Goal: Transaction & Acquisition: Obtain resource

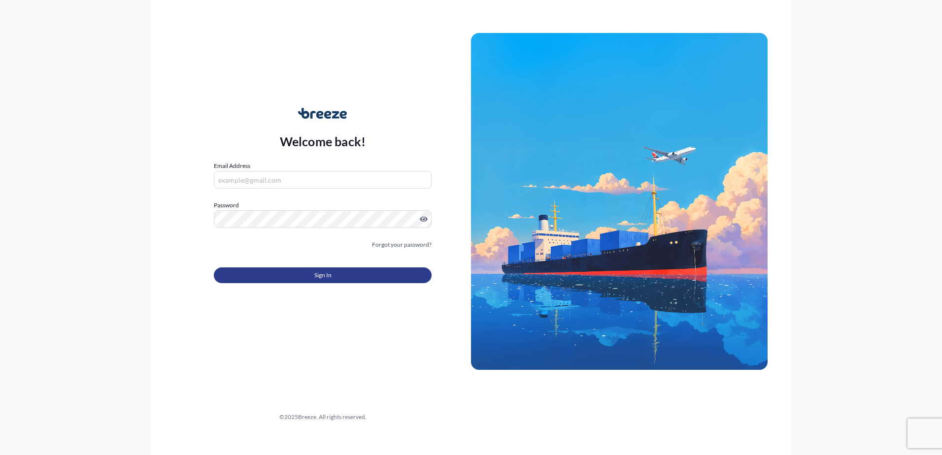
type input "[EMAIL_ADDRESS][DOMAIN_NAME]"
click at [291, 272] on button "Sign In" at bounding box center [323, 275] width 218 height 16
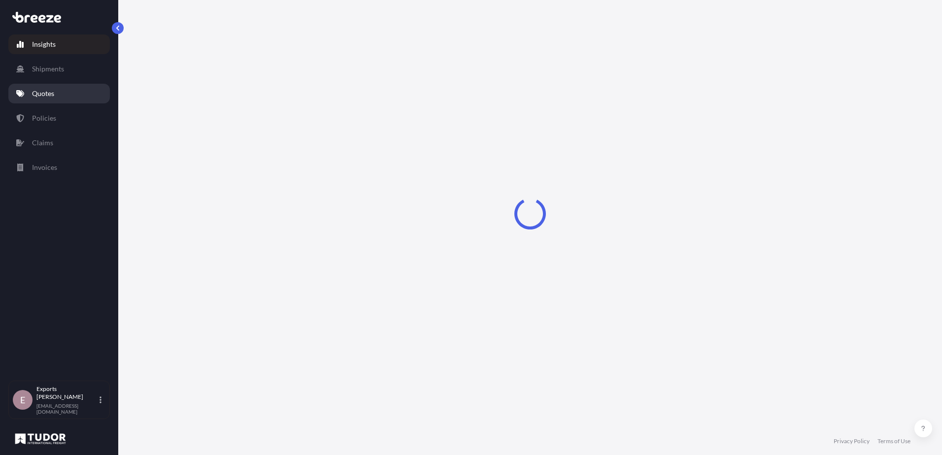
select select "2025"
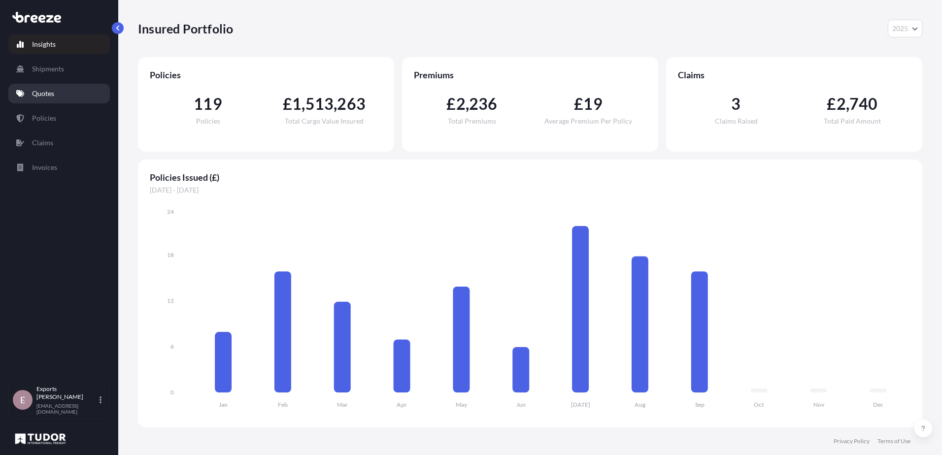
click at [52, 93] on p "Quotes" at bounding box center [43, 94] width 22 height 10
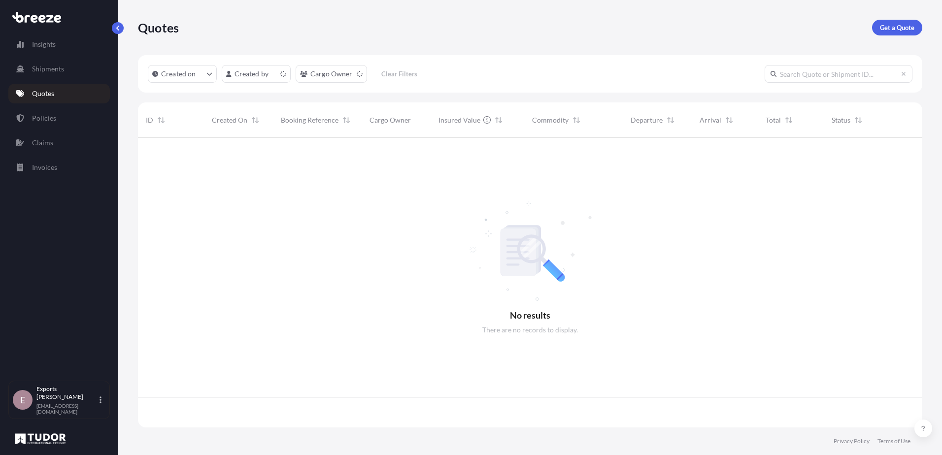
scroll to position [288, 777]
click at [902, 28] on p "Get a Quote" at bounding box center [896, 28] width 34 height 10
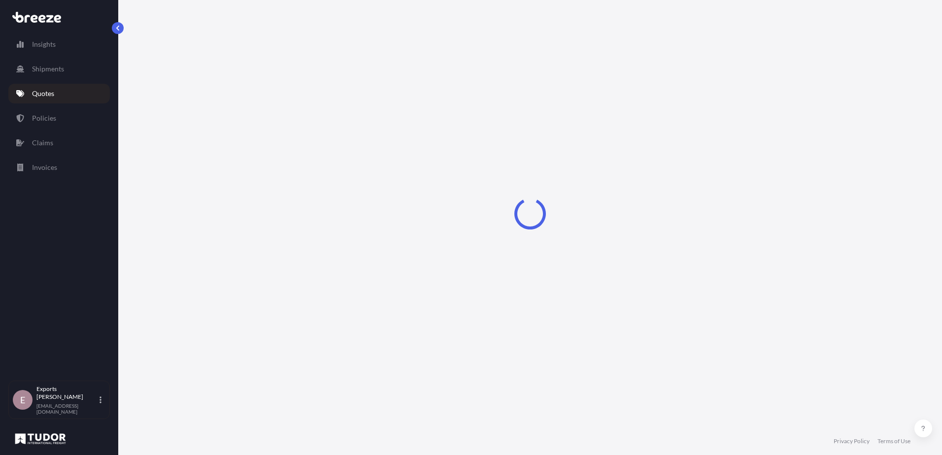
select select "Sea"
select select "1"
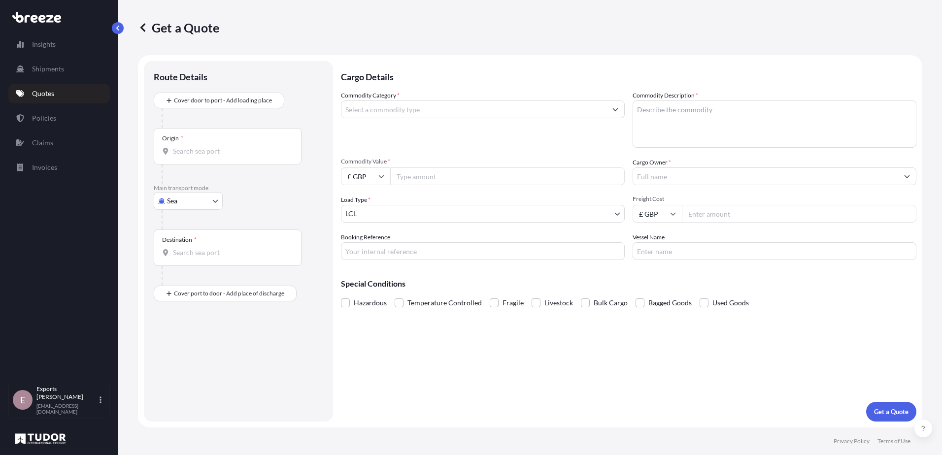
click at [204, 155] on input "Origin *" at bounding box center [231, 151] width 116 height 10
click at [46, 95] on p "Quotes" at bounding box center [43, 94] width 22 height 10
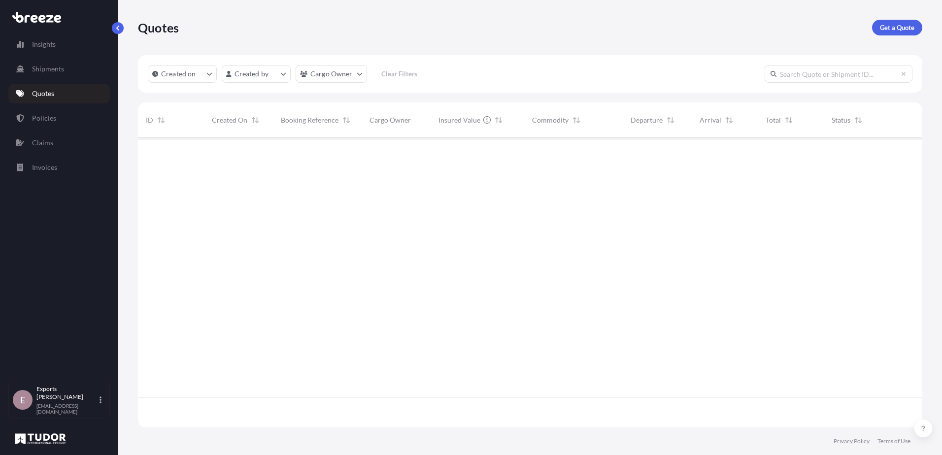
scroll to position [288, 777]
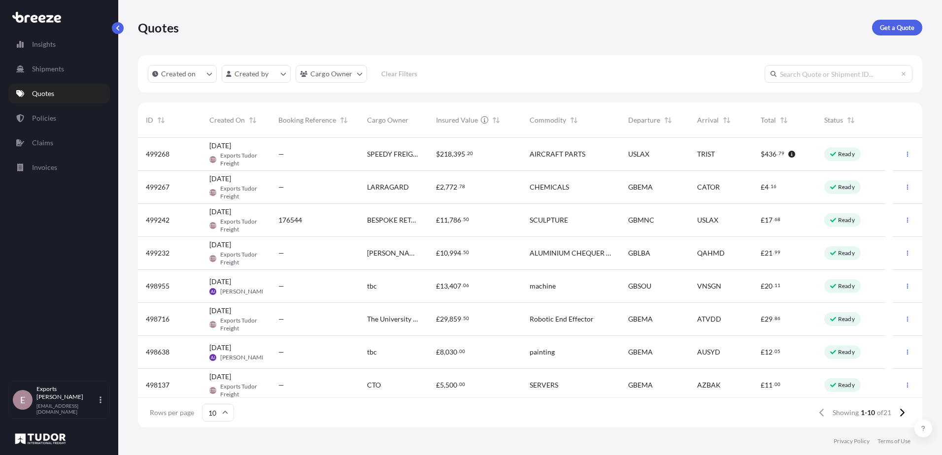
click at [591, 192] on div "CHEMICALS" at bounding box center [570, 187] width 98 height 33
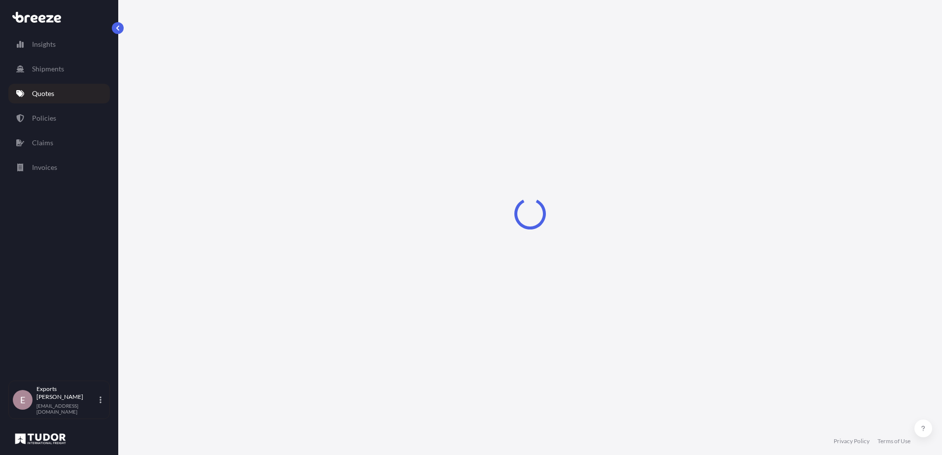
select select "Road"
select select "Air"
select select "Road"
select select "1"
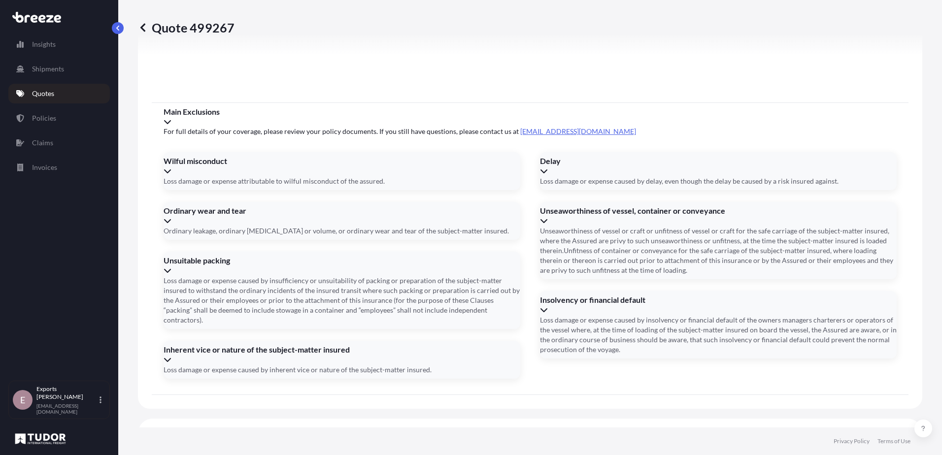
scroll to position [1293, 0]
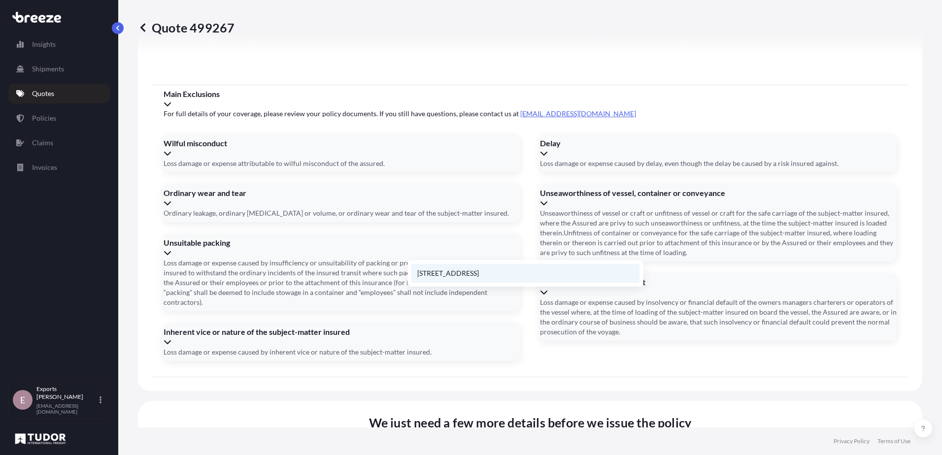
click at [487, 273] on li "[STREET_ADDRESS]" at bounding box center [525, 273] width 228 height 19
type input "[STREET_ADDRESS]"
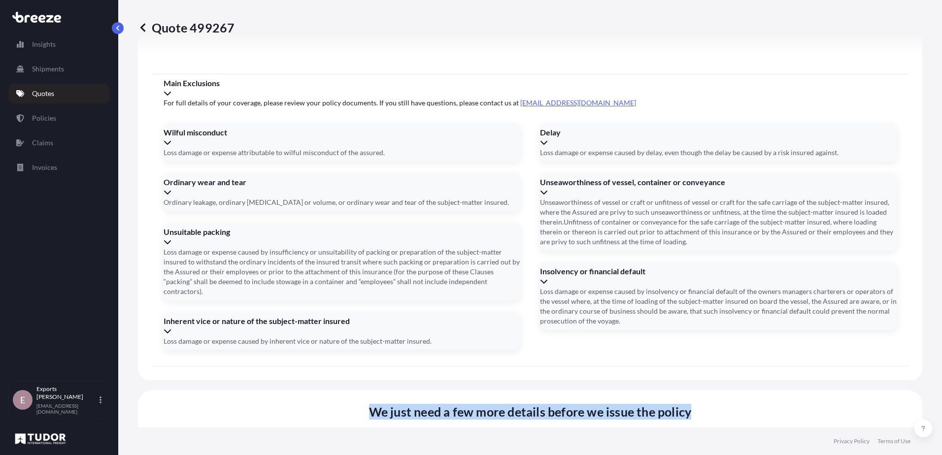
drag, startPoint x: 363, startPoint y: 154, endPoint x: 697, endPoint y: 151, distance: 333.4
drag, startPoint x: 692, startPoint y: 151, endPoint x: 358, endPoint y: 154, distance: 333.9
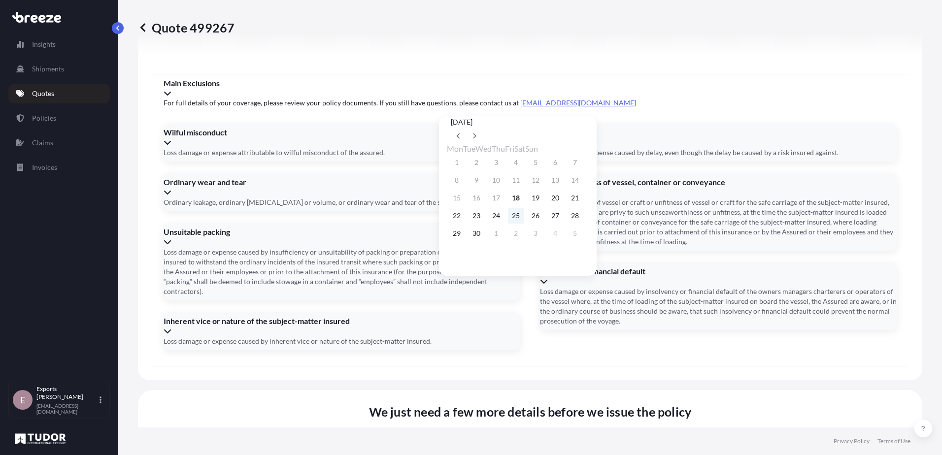
click at [523, 218] on button "25" at bounding box center [516, 216] width 16 height 16
type input "[DATE]"
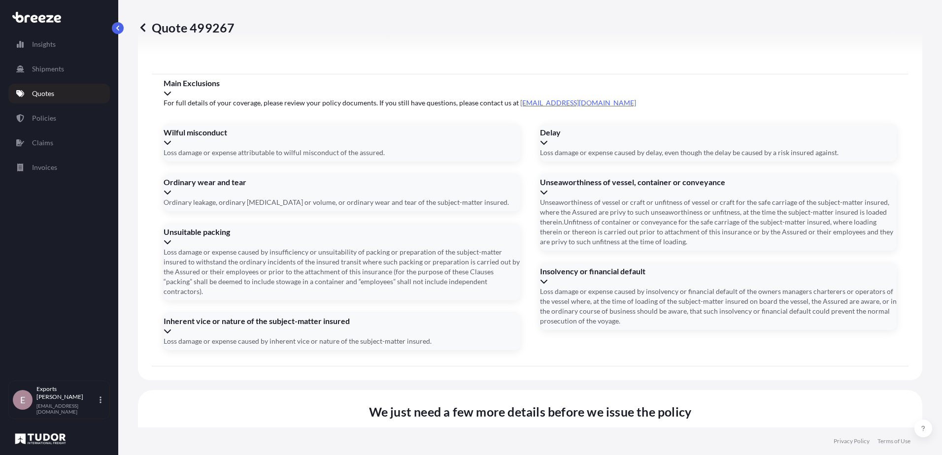
type input "176776"
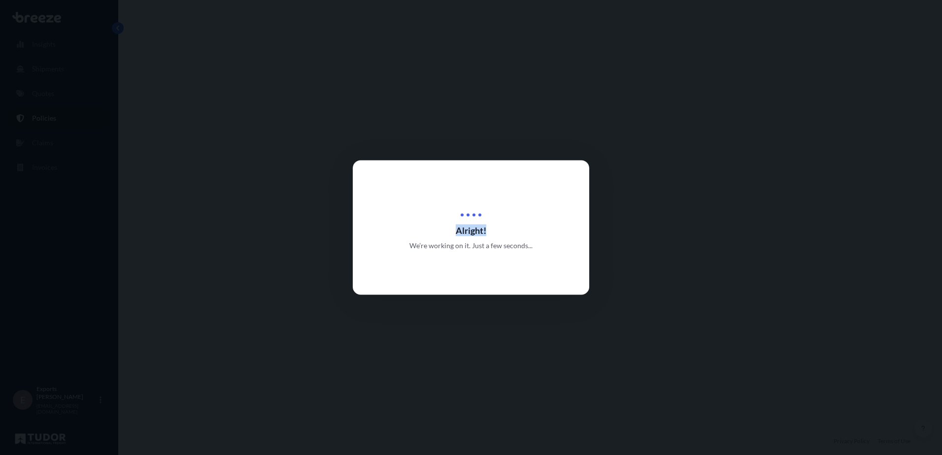
drag, startPoint x: 456, startPoint y: 232, endPoint x: 493, endPoint y: 230, distance: 36.5
click at [493, 230] on span "Alright!" at bounding box center [471, 231] width 236 height 12
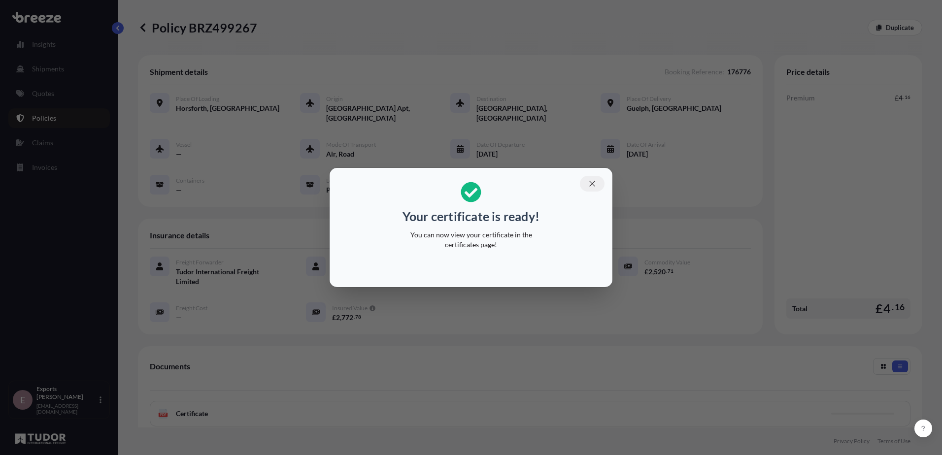
click at [592, 183] on icon "button" at bounding box center [591, 183] width 5 height 5
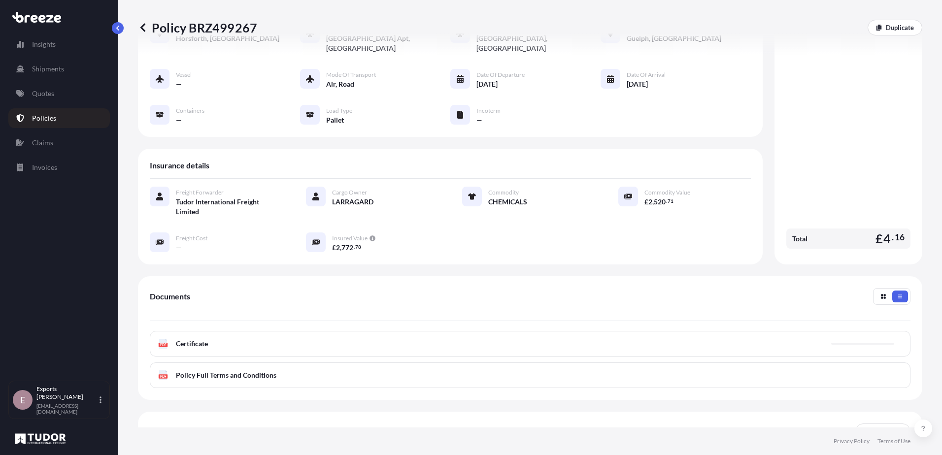
scroll to position [137, 0]
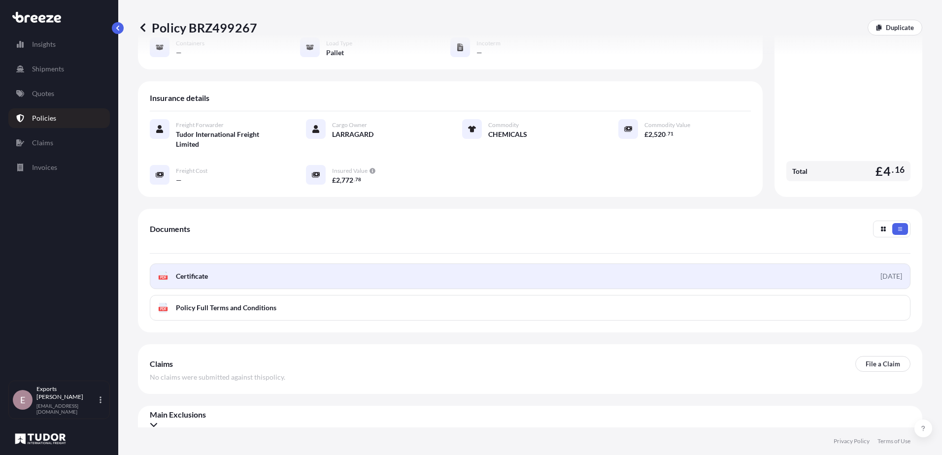
click at [247, 270] on link "PDF Certificate [DATE]" at bounding box center [530, 276] width 760 height 26
